Goal: Transaction & Acquisition: Book appointment/travel/reservation

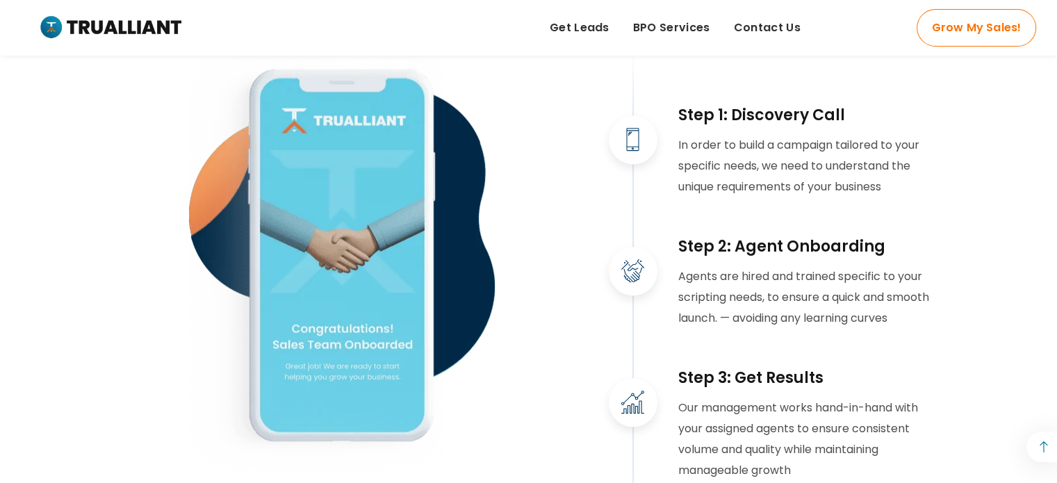
scroll to position [2016, 0]
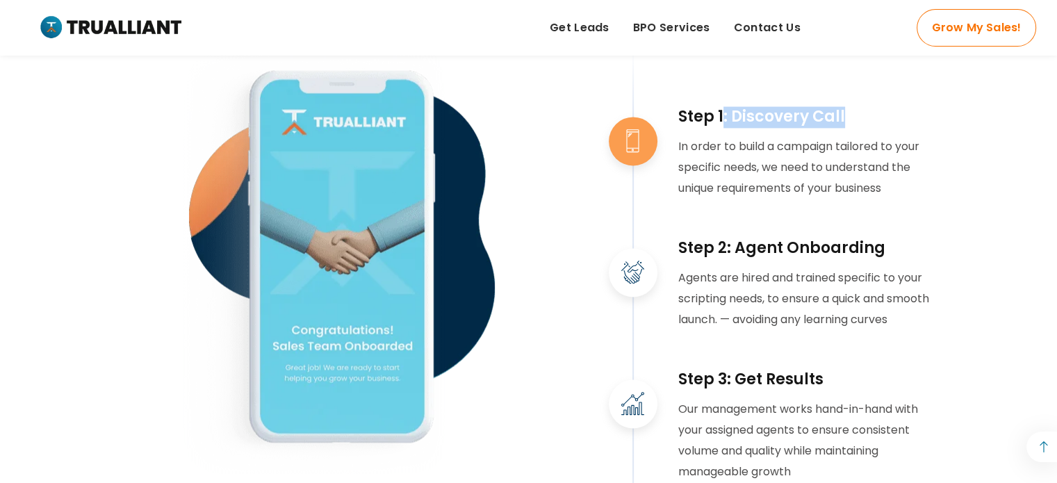
drag, startPoint x: 724, startPoint y: 138, endPoint x: 853, endPoint y: 134, distance: 129.3
click at [853, 128] on h3 "Step 1: Discovery Call" at bounding box center [806, 117] width 257 height 22
click at [742, 128] on h3 "Step 1: Discovery Call" at bounding box center [806, 117] width 257 height 22
drag, startPoint x: 736, startPoint y: 140, endPoint x: 865, endPoint y: 138, distance: 129.3
click at [865, 128] on h3 "Step 1: Discovery Call" at bounding box center [806, 117] width 257 height 22
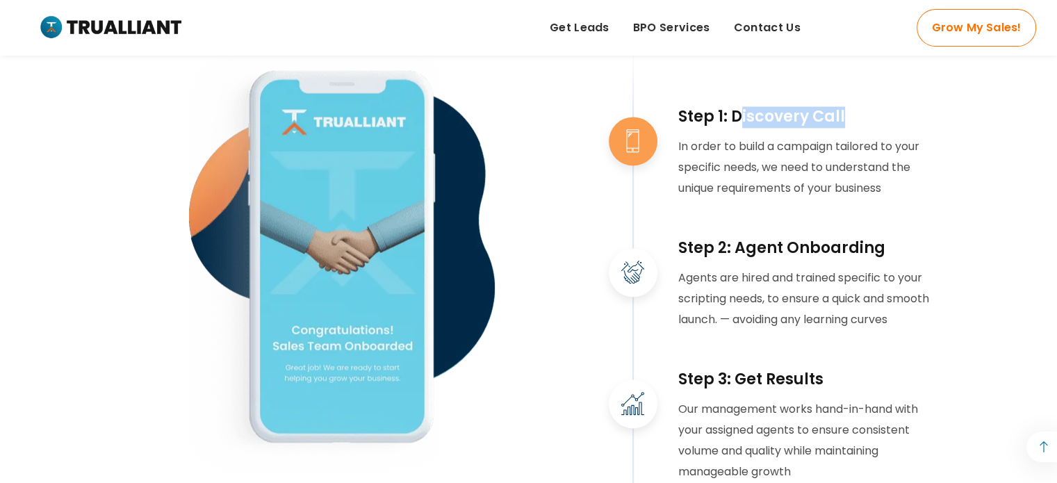
click at [767, 128] on h3 "Step 1: Discovery Call" at bounding box center [806, 117] width 257 height 22
click at [738, 128] on h3 "Step 1: Discovery Call" at bounding box center [806, 117] width 257 height 22
drag, startPoint x: 733, startPoint y: 138, endPoint x: 840, endPoint y: 133, distance: 107.2
click at [840, 128] on h3 "Step 1: Discovery Call" at bounding box center [806, 117] width 257 height 22
click at [655, 230] on div at bounding box center [772, 218] width 327 height 39
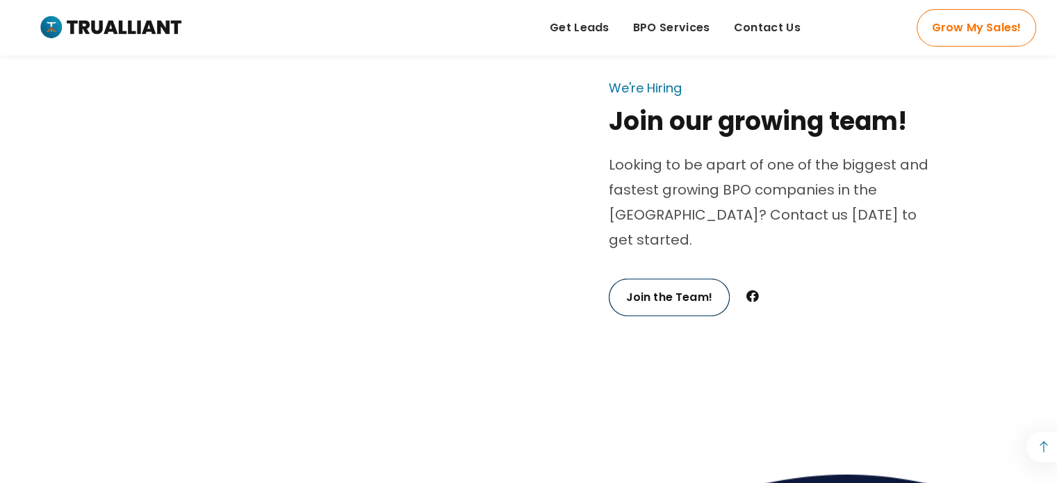
scroll to position [4379, 0]
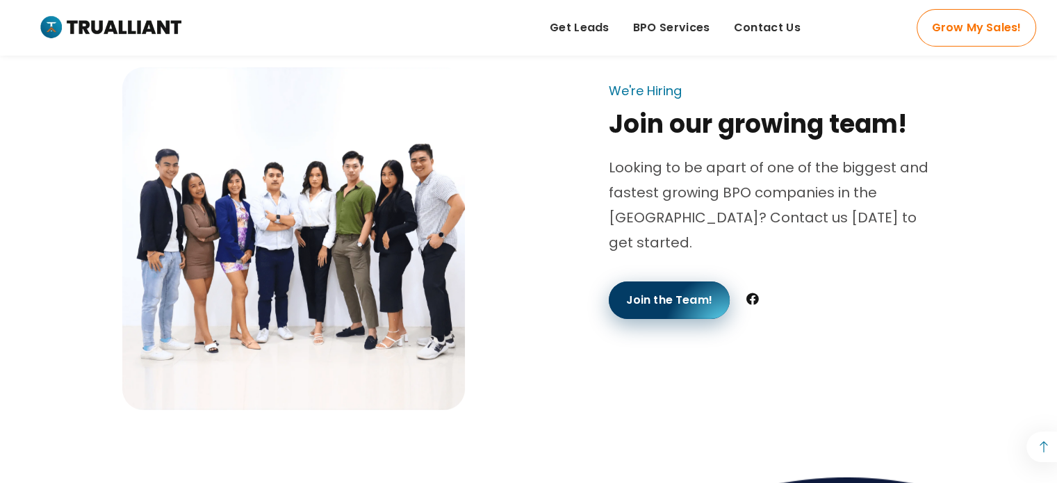
click at [674, 291] on link "Join the Team!" at bounding box center [669, 301] width 121 height 38
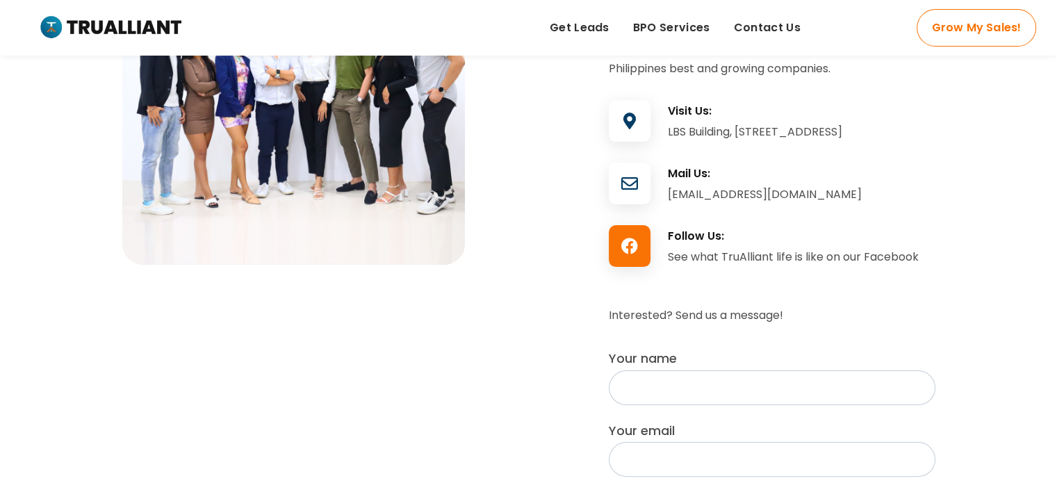
scroll to position [209, 0]
click at [630, 256] on icon at bounding box center [630, 247] width 42 height 17
click at [636, 256] on icon at bounding box center [630, 247] width 42 height 17
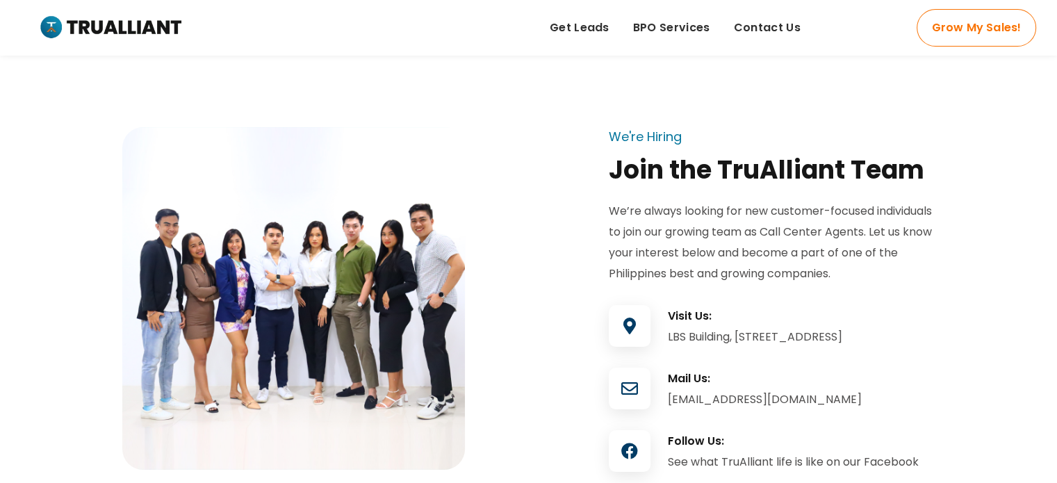
scroll to position [0, 0]
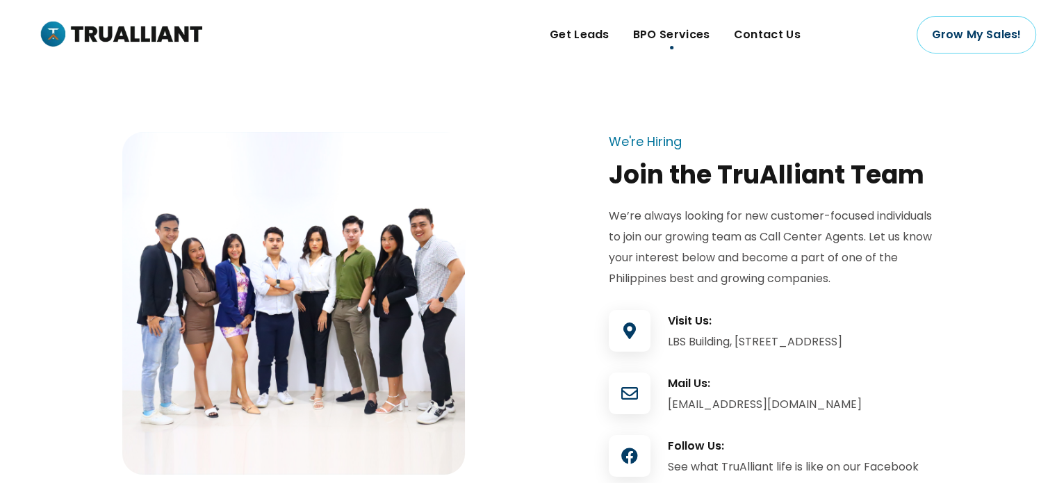
click at [667, 38] on span "BPO Services" at bounding box center [671, 34] width 77 height 21
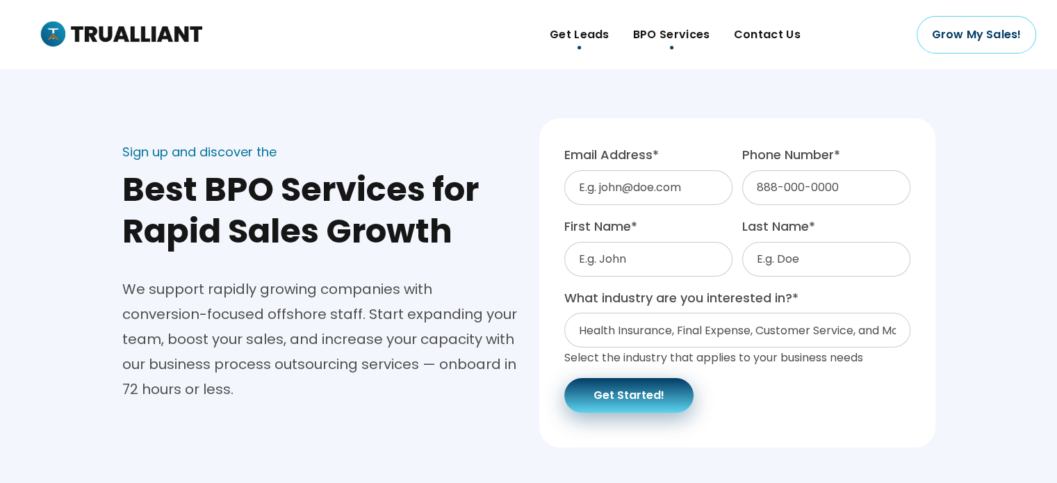
click at [607, 40] on span "Get Leads" at bounding box center [580, 34] width 60 height 21
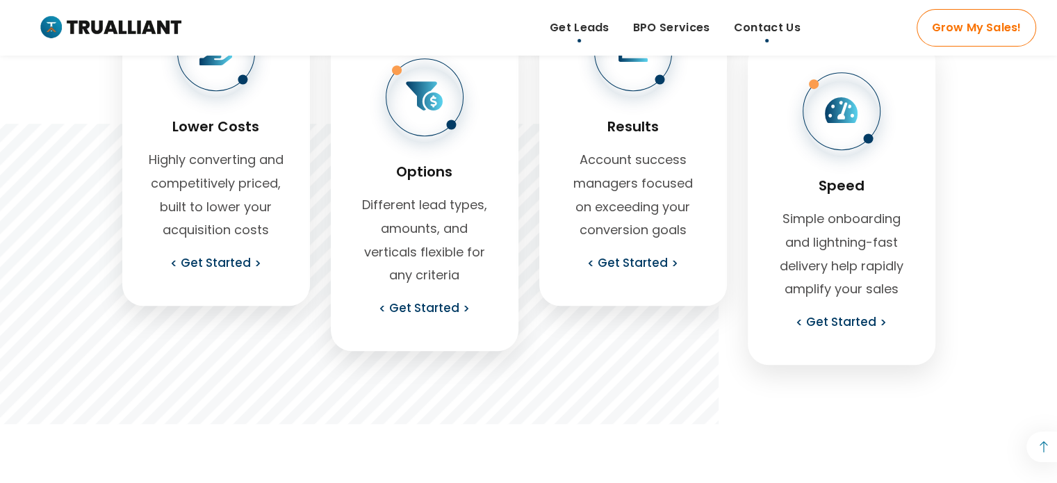
click at [779, 30] on span "Contact Us" at bounding box center [767, 27] width 67 height 21
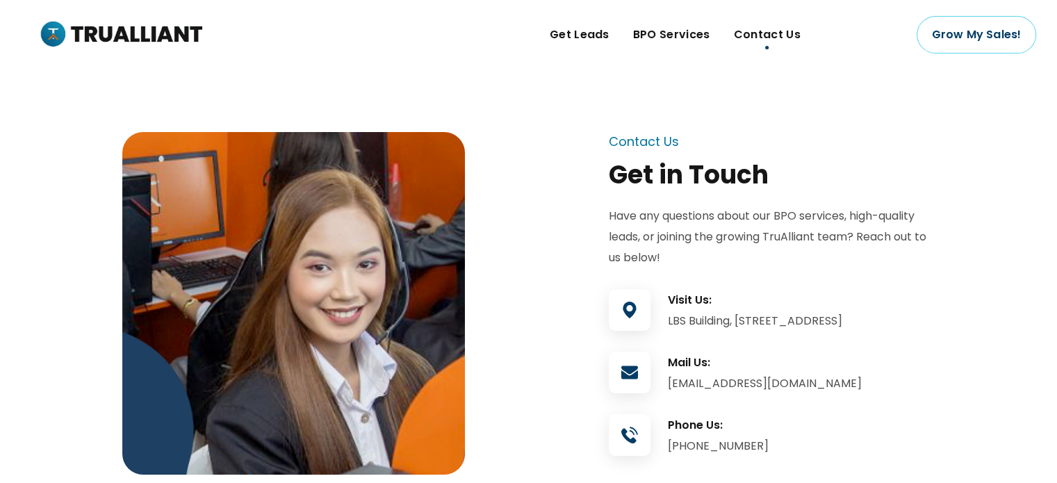
click at [109, 40] on img at bounding box center [120, 34] width 164 height 33
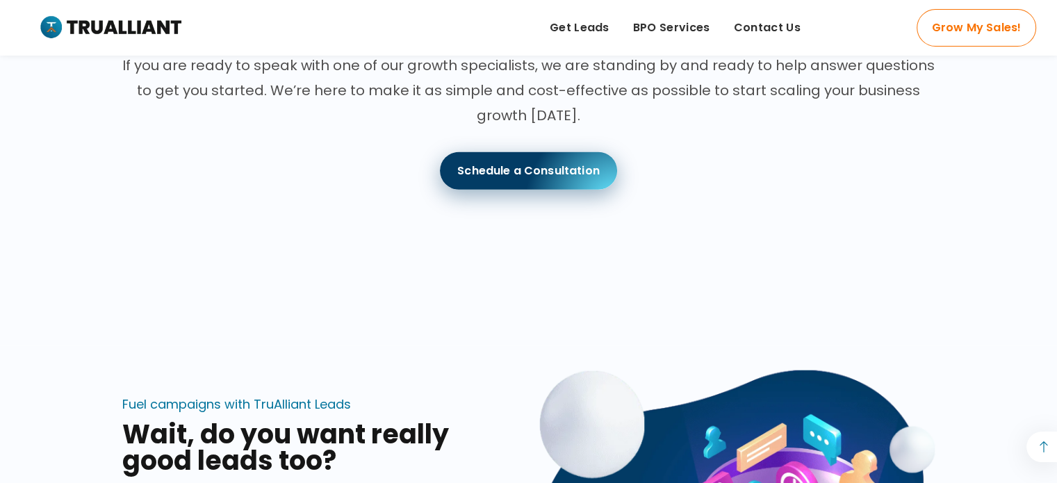
scroll to position [3545, 0]
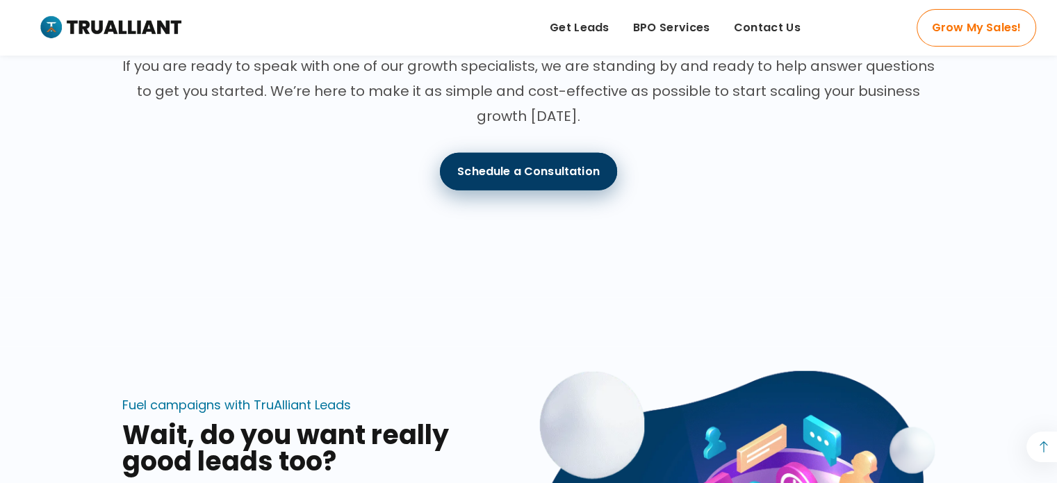
click at [480, 190] on link "Schedule a Consultation" at bounding box center [528, 172] width 177 height 38
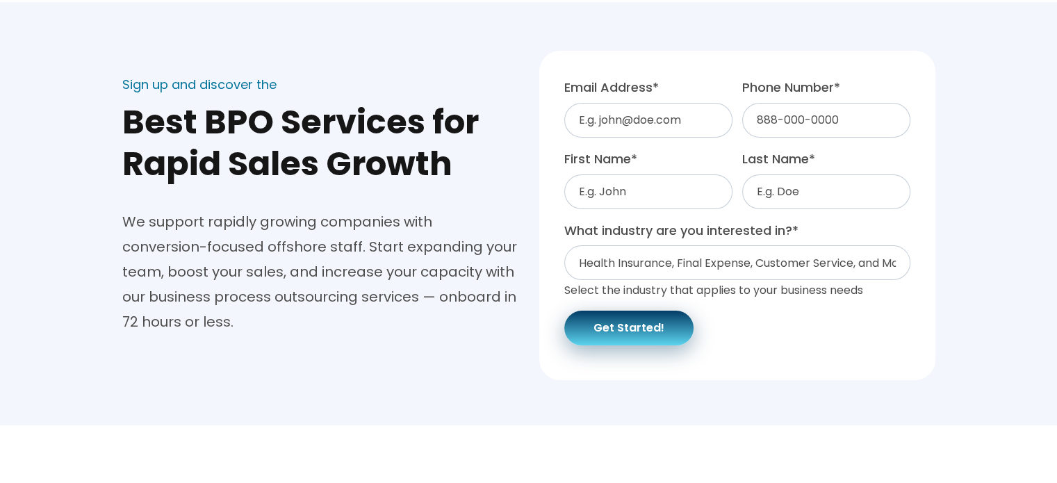
scroll to position [70, 0]
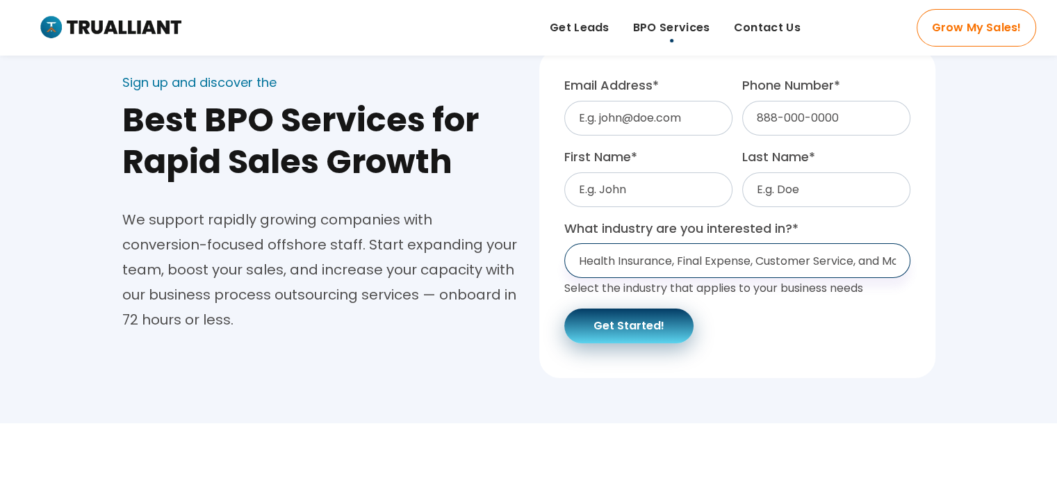
click at [628, 259] on select "Health Insurance, Final Expense, Customer Service, and More... Health Insurance…" at bounding box center [737, 260] width 346 height 35
click at [662, 258] on select "Health Insurance, Final Expense, Customer Service, and More... Health Insurance…" at bounding box center [737, 260] width 346 height 35
select select "Other"
click at [564, 243] on select "Health Insurance, Final Expense, Customer Service, and More... Health Insurance…" at bounding box center [737, 260] width 346 height 35
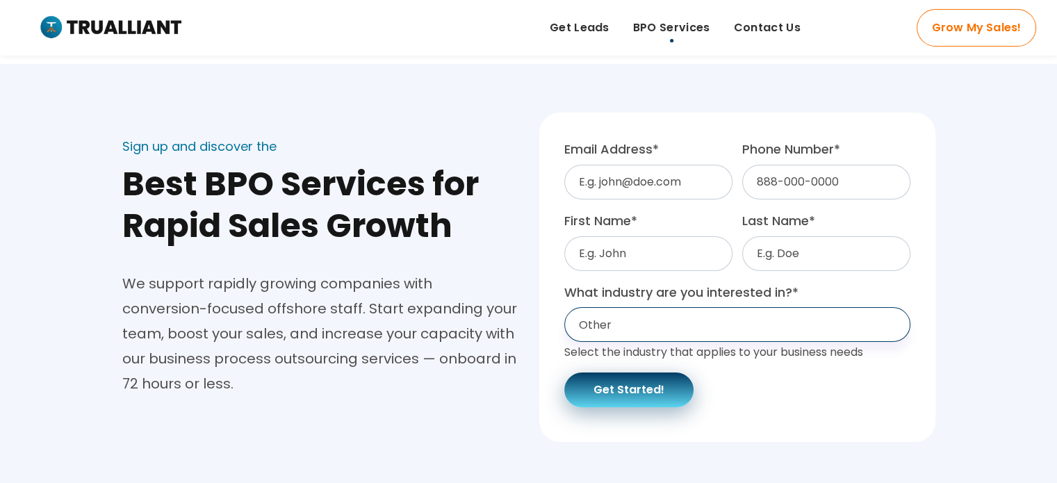
scroll to position [0, 0]
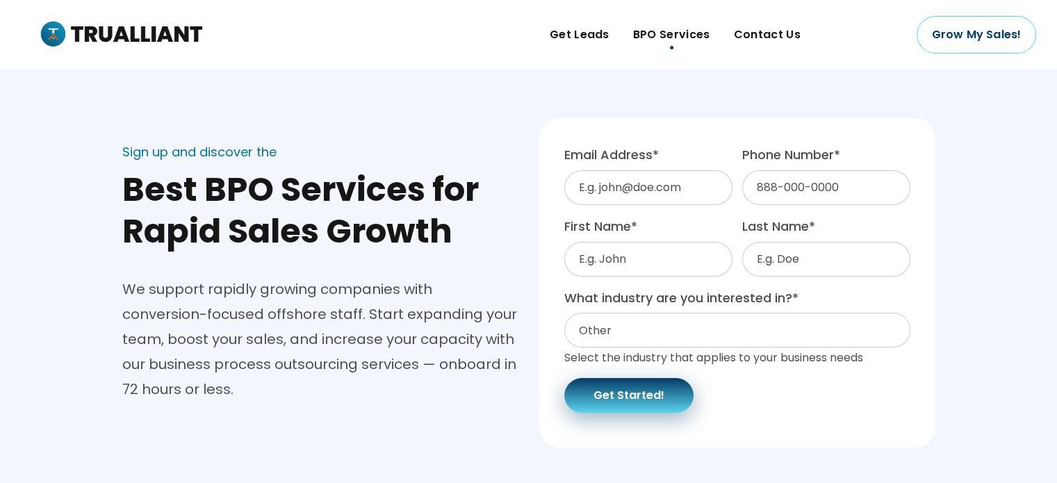
click at [131, 30] on img at bounding box center [120, 34] width 164 height 33
